Goal: Navigation & Orientation: Find specific page/section

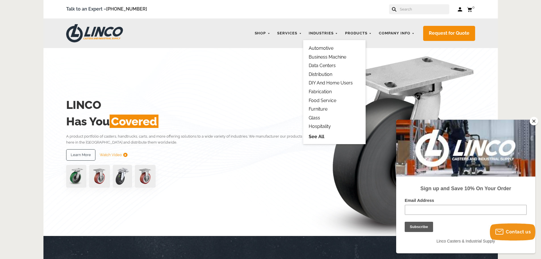
click at [327, 108] on link "Furniture" at bounding box center [317, 108] width 19 height 5
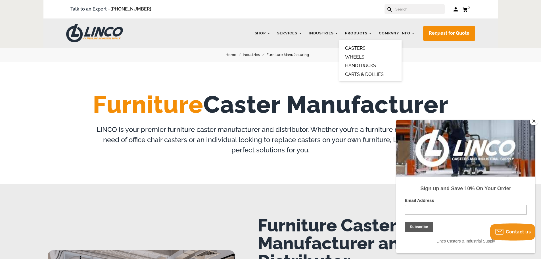
click at [368, 34] on link "Products" at bounding box center [358, 33] width 32 height 11
click at [360, 49] on link "CASTERS" at bounding box center [355, 47] width 20 height 5
